Goal: Information Seeking & Learning: Learn about a topic

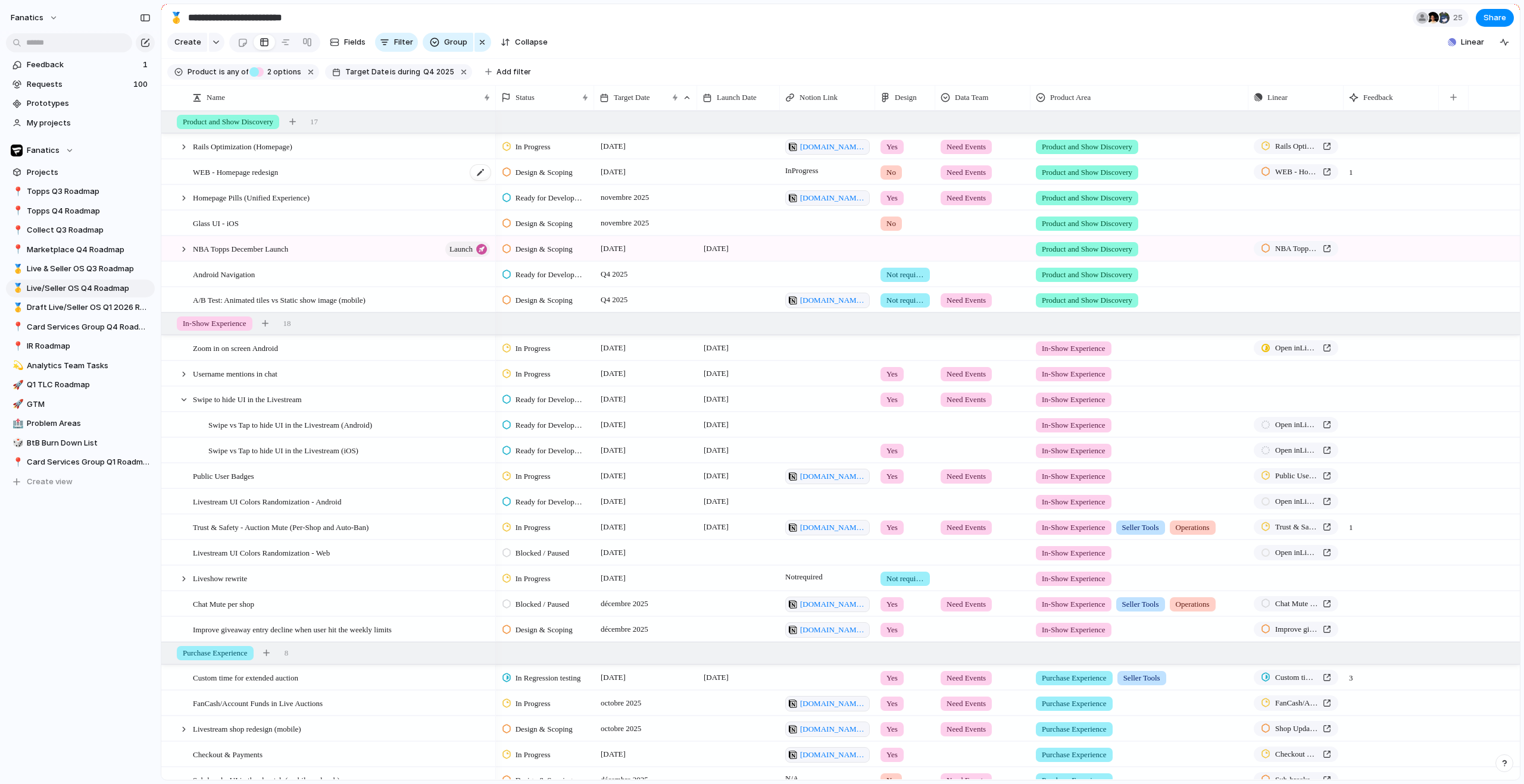
click at [278, 179] on span "WEB - Homepage redesign" at bounding box center [236, 171] width 85 height 14
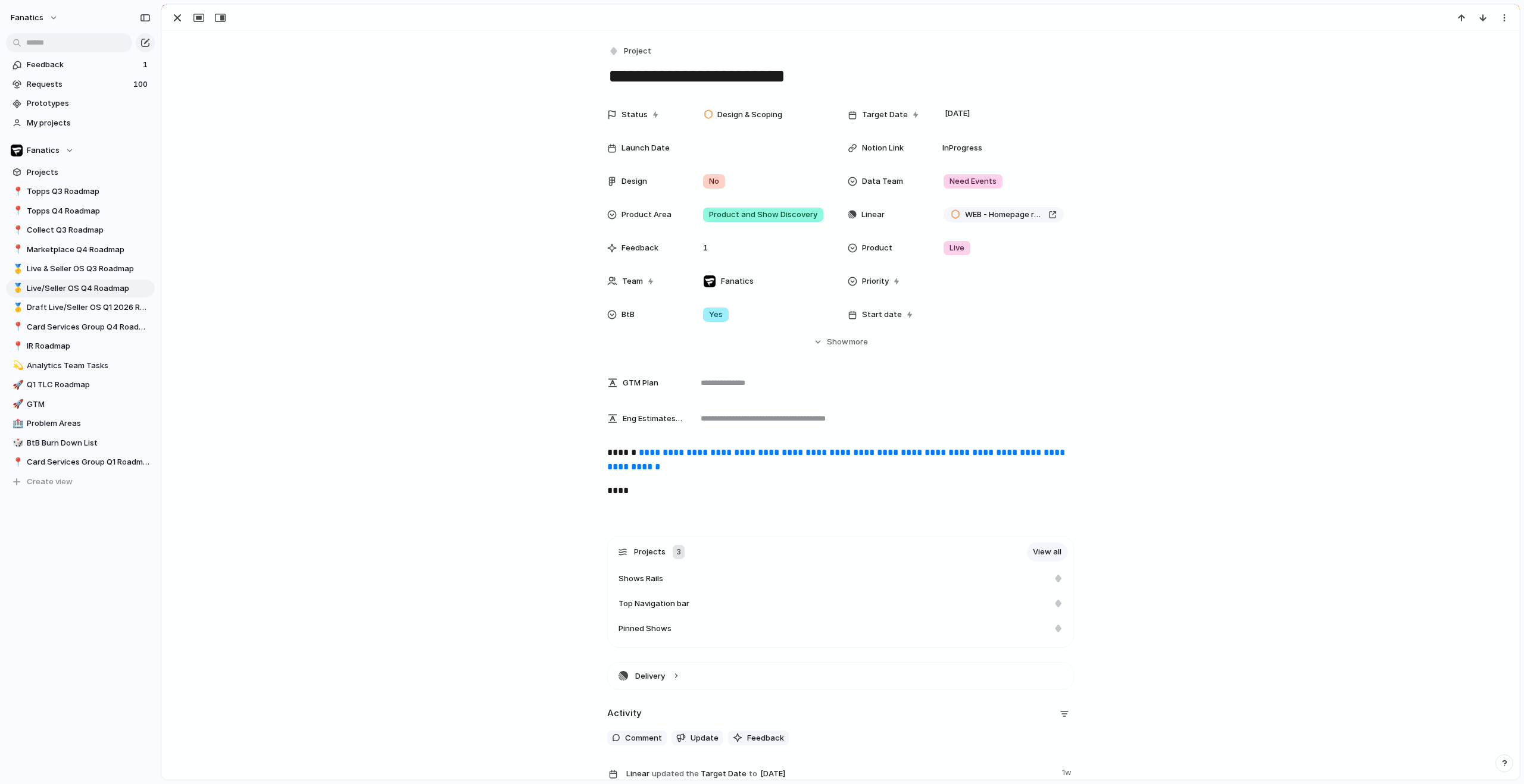
click at [643, 493] on p "****" at bounding box center [841, 491] width 466 height 14
